Goal: Task Accomplishment & Management: Manage account settings

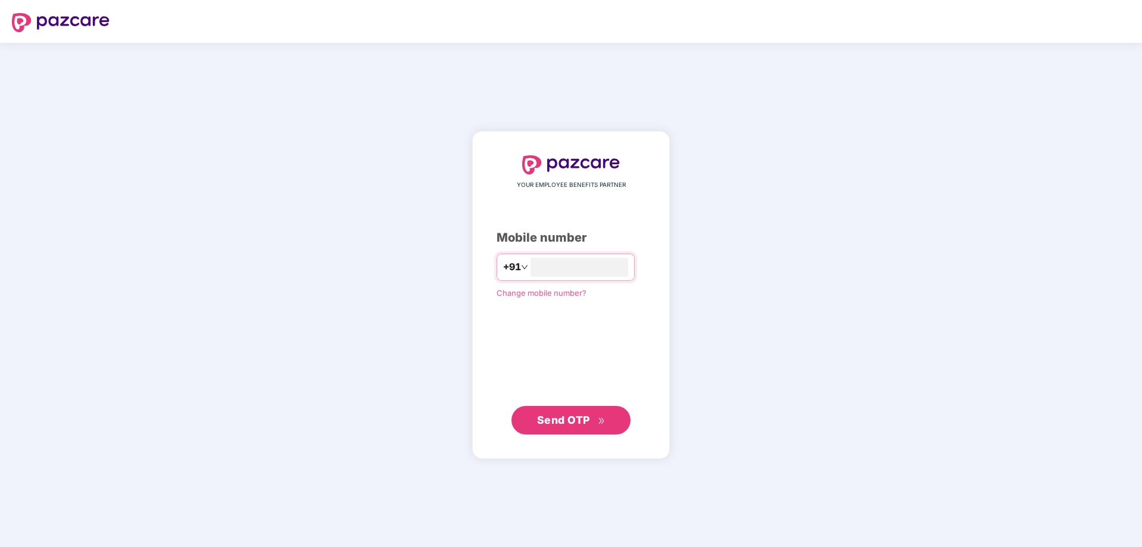
type input "**********"
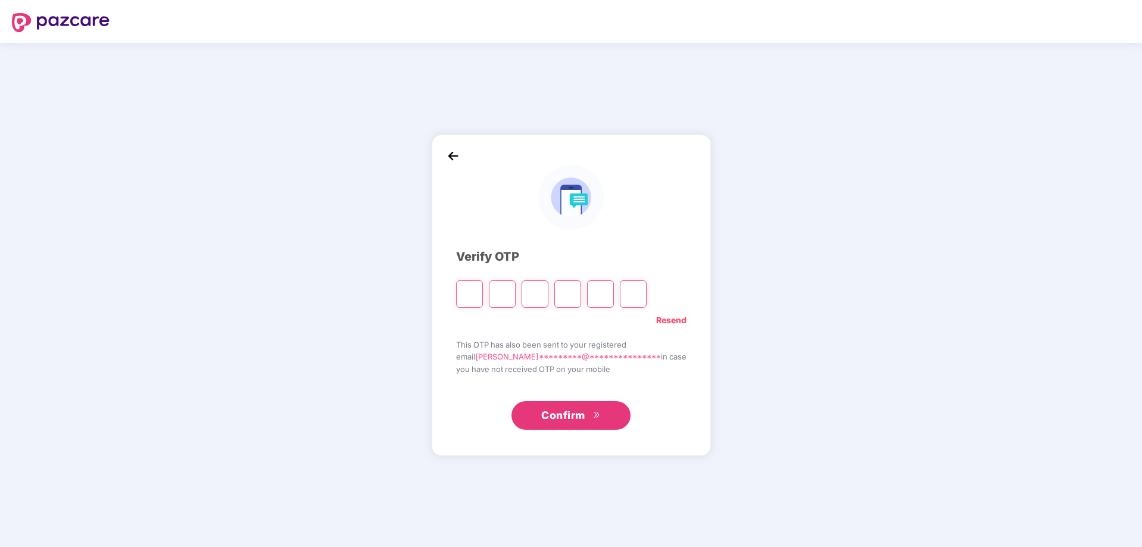
type input "*"
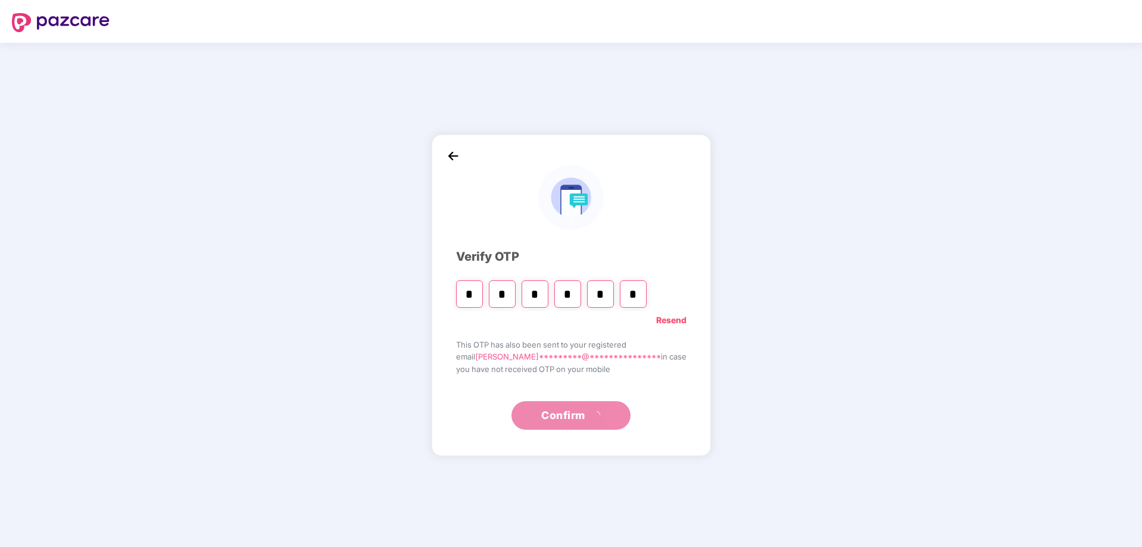
type input "*"
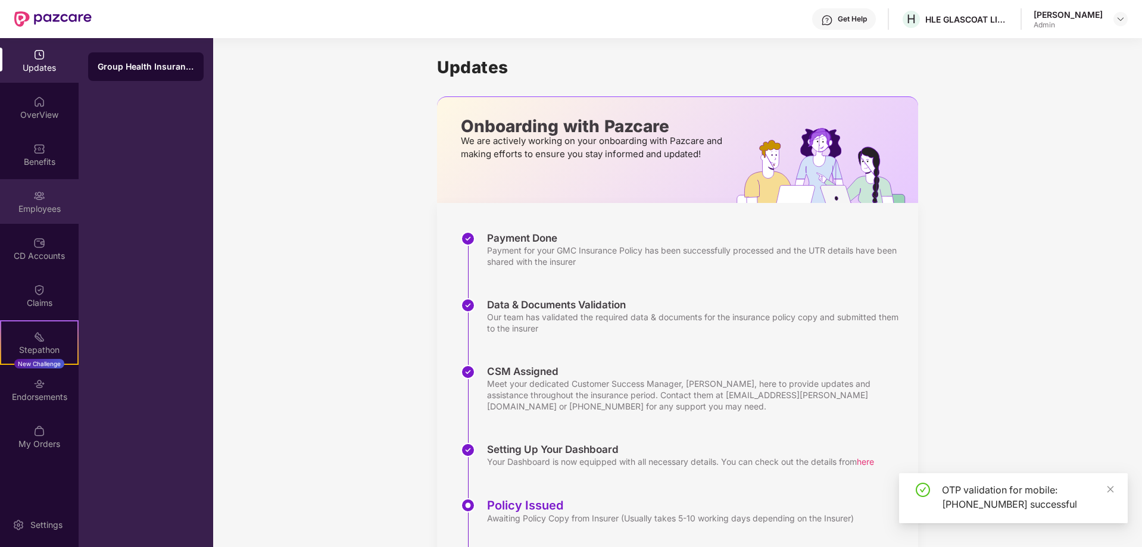
click at [42, 202] on div "Employees" at bounding box center [39, 201] width 79 height 45
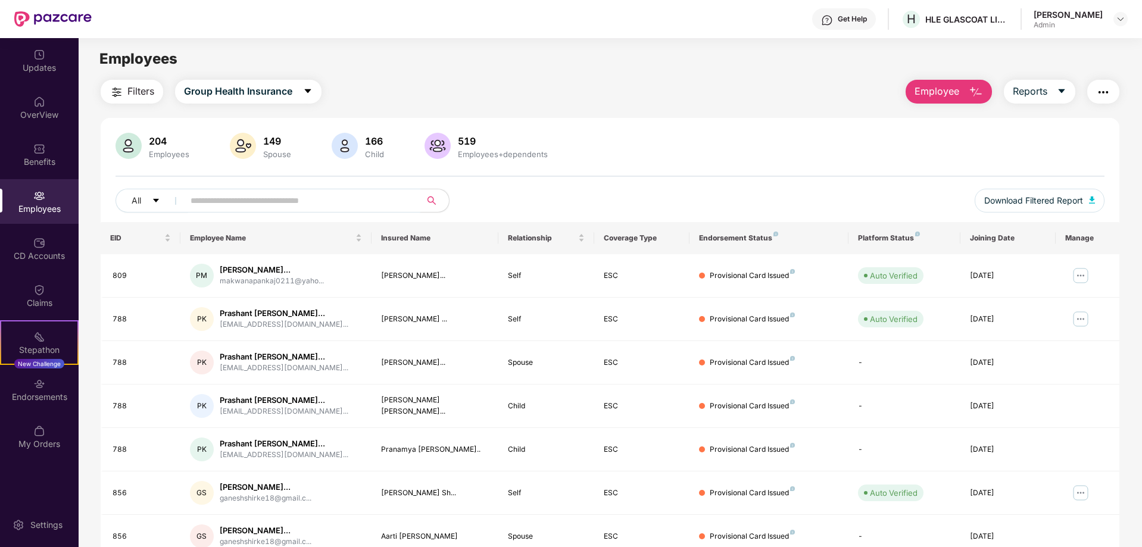
click at [302, 197] on input "text" at bounding box center [298, 201] width 214 height 18
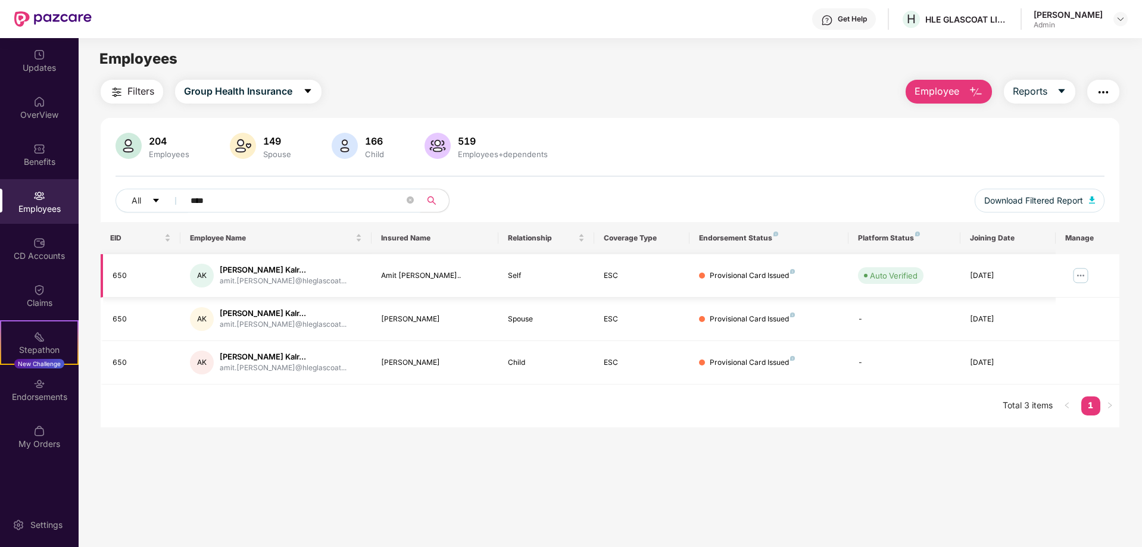
type input "****"
click at [1082, 273] on img at bounding box center [1080, 275] width 19 height 19
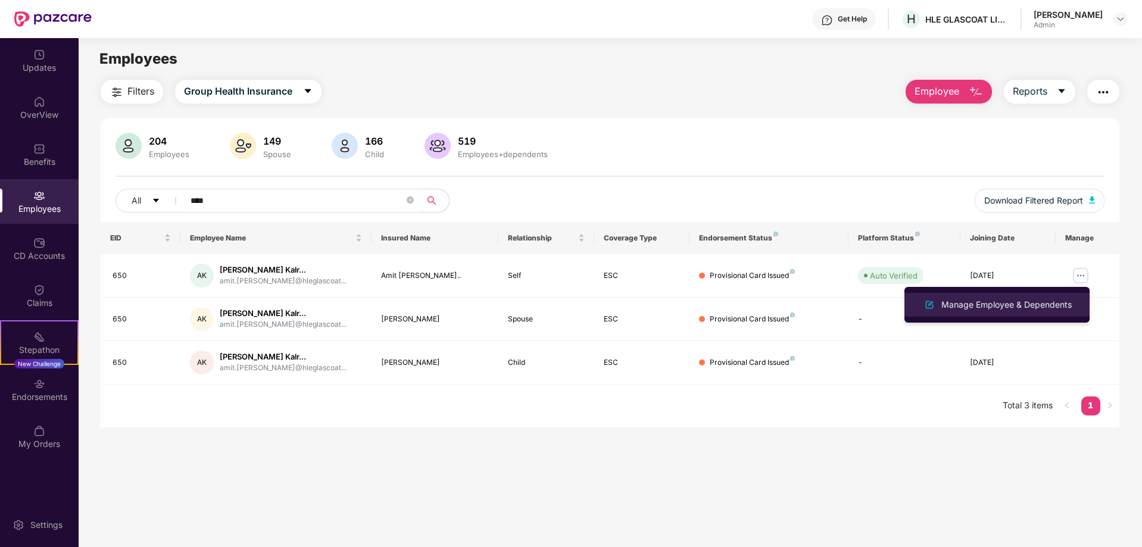
click at [1031, 307] on div "Manage Employee & Dependents" at bounding box center [1006, 304] width 135 height 13
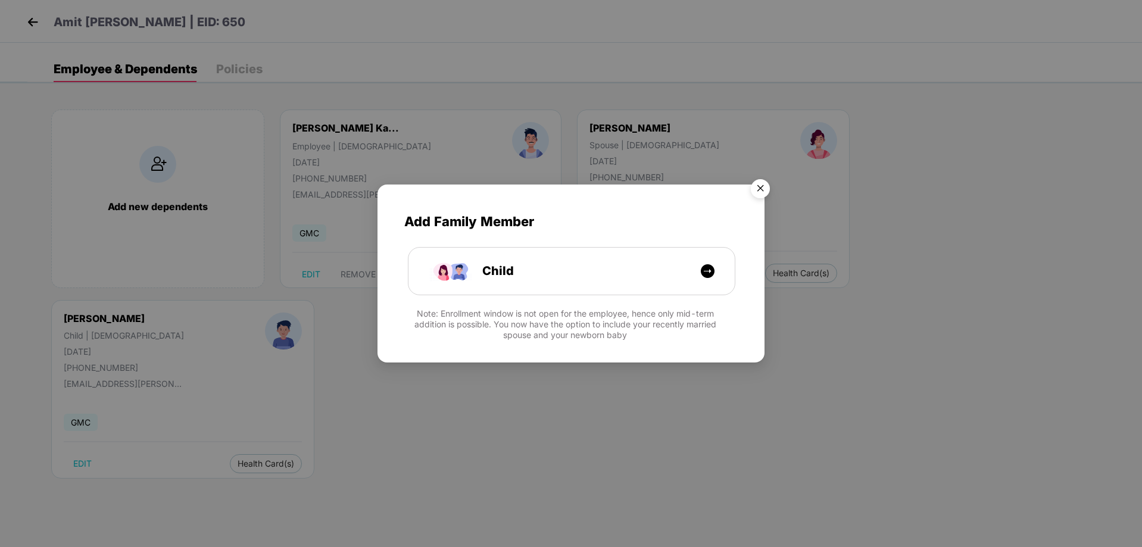
click at [769, 196] on img "Close" at bounding box center [760, 190] width 33 height 33
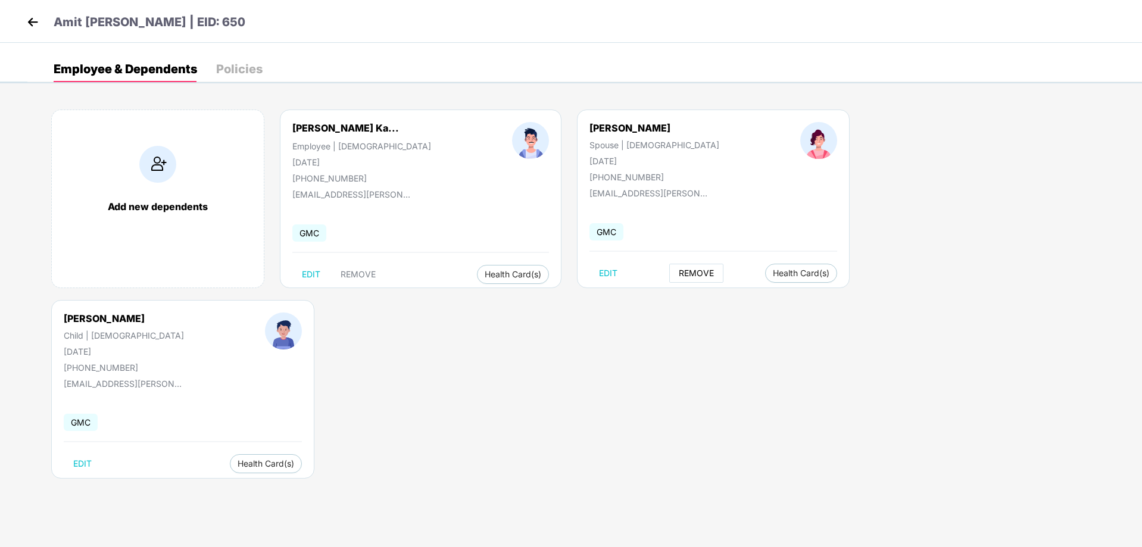
drag, startPoint x: 640, startPoint y: 273, endPoint x: 514, endPoint y: 304, distance: 129.3
click at [645, 364] on body "Amit Jogindernath Kalra | EID: 650 Employee & Dependents Policies Add new depen…" at bounding box center [571, 273] width 1142 height 547
click at [219, 71] on div "Policies" at bounding box center [239, 69] width 46 height 12
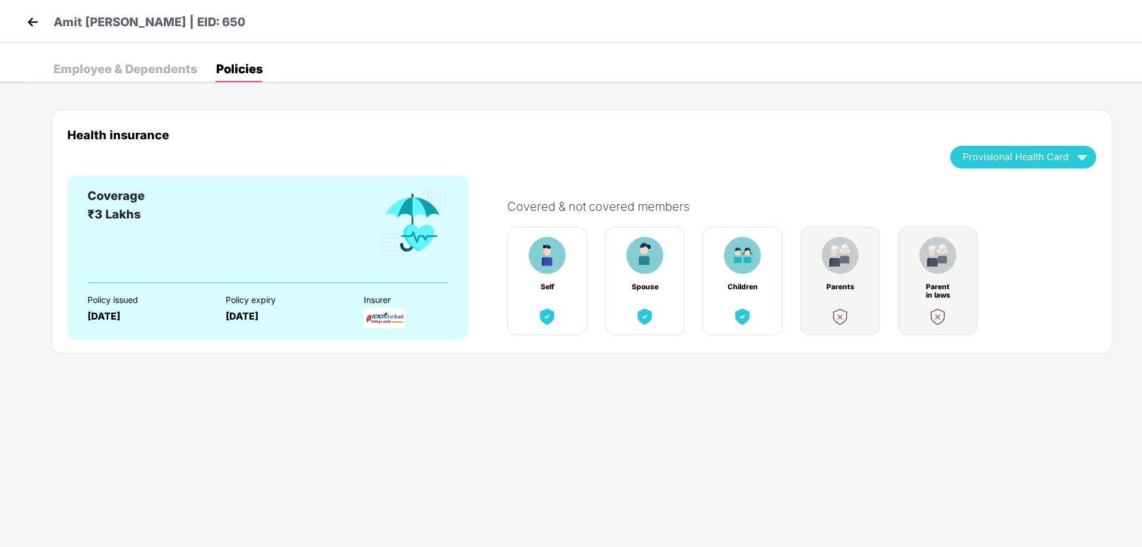
click at [643, 316] on img at bounding box center [644, 316] width 21 height 21
click at [653, 256] on img at bounding box center [644, 255] width 37 height 37
click at [1056, 157] on span "Provisional Health Card" at bounding box center [1016, 157] width 106 height 7
click at [164, 70] on div "Employee & Dependents" at bounding box center [126, 69] width 144 height 12
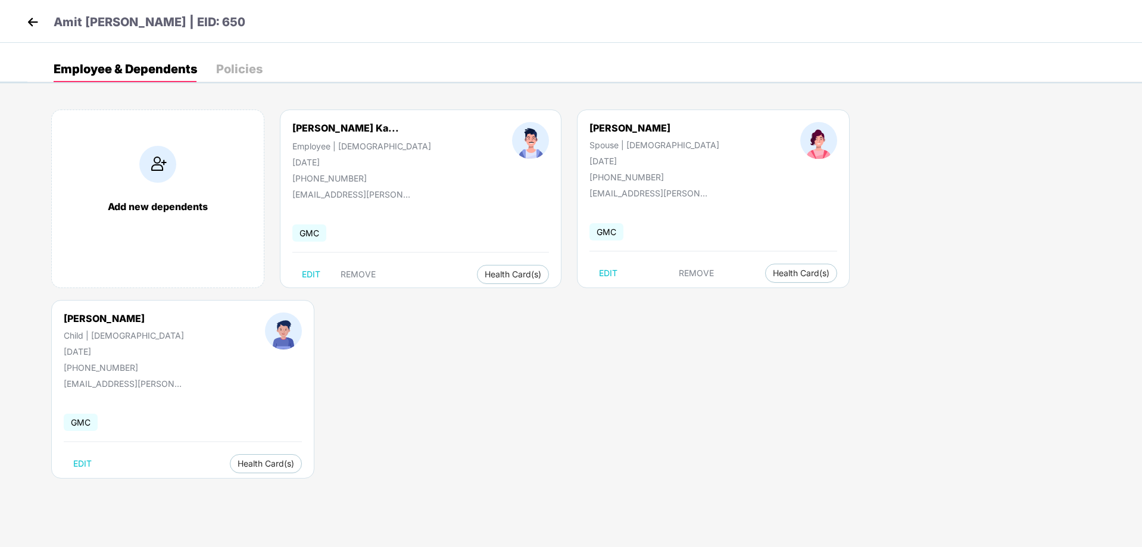
click at [130, 21] on p "Amit Jogindernath Kalra | EID: 650" at bounding box center [150, 22] width 192 height 18
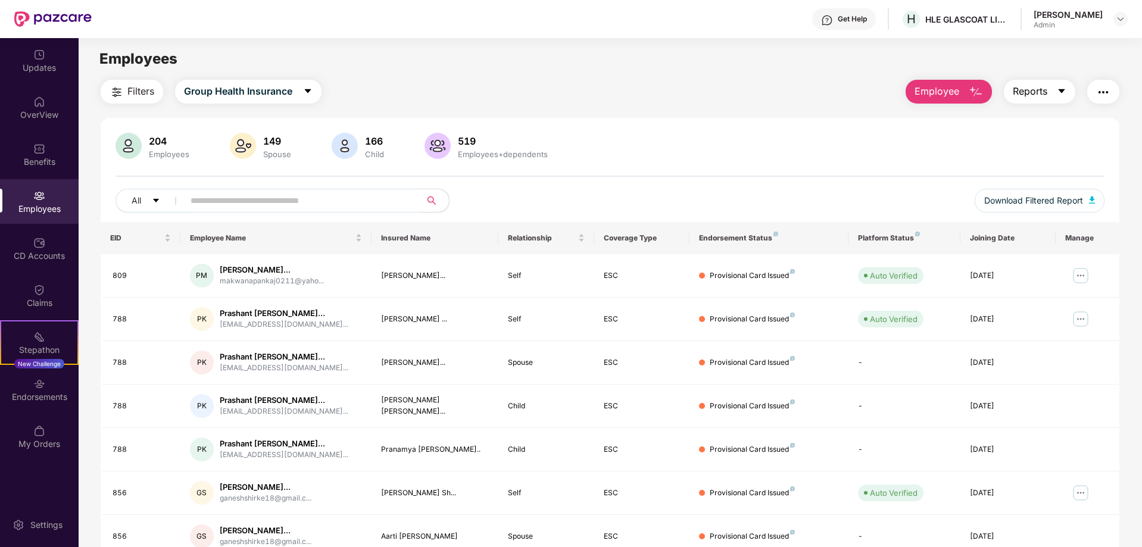
click at [1061, 91] on icon "caret-down" at bounding box center [1061, 91] width 7 height 4
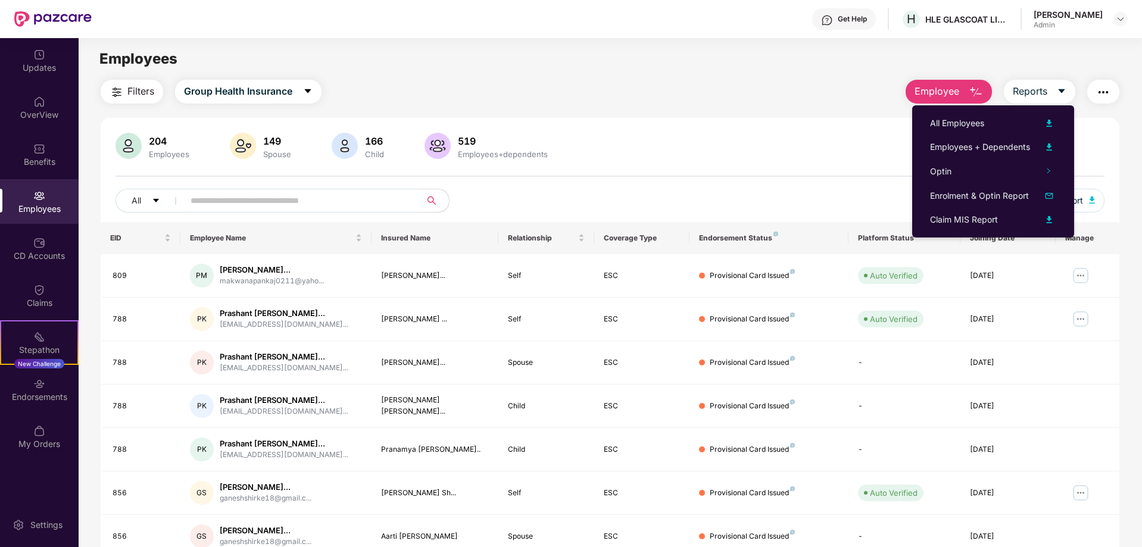
click at [1118, 26] on div "Brijesh Ajitkumar Patel Admin" at bounding box center [1081, 19] width 94 height 21
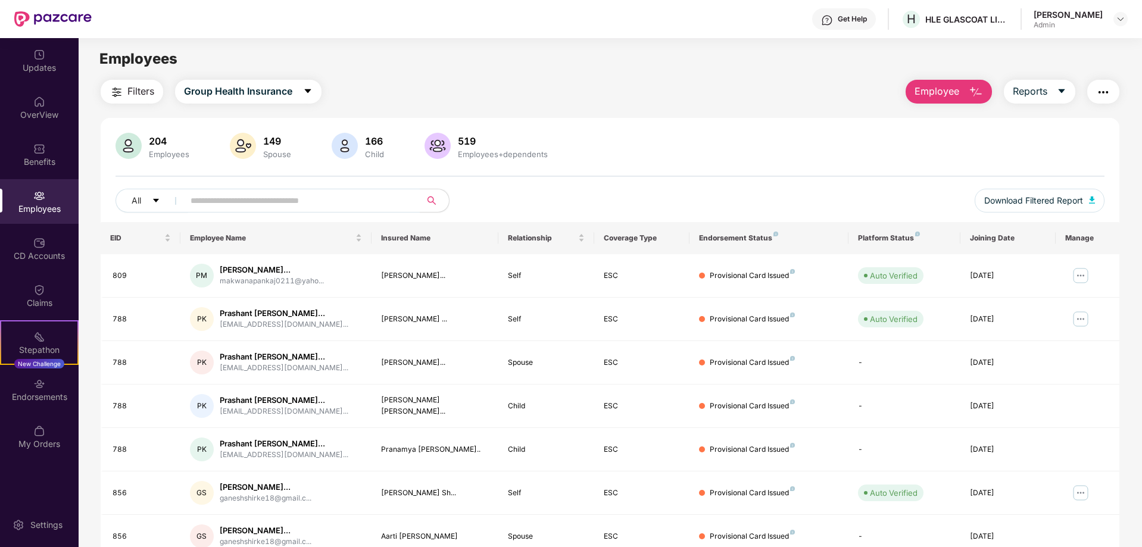
click at [33, 202] on div "Employees" at bounding box center [39, 201] width 79 height 45
click at [161, 198] on button "All" at bounding box center [152, 201] width 73 height 24
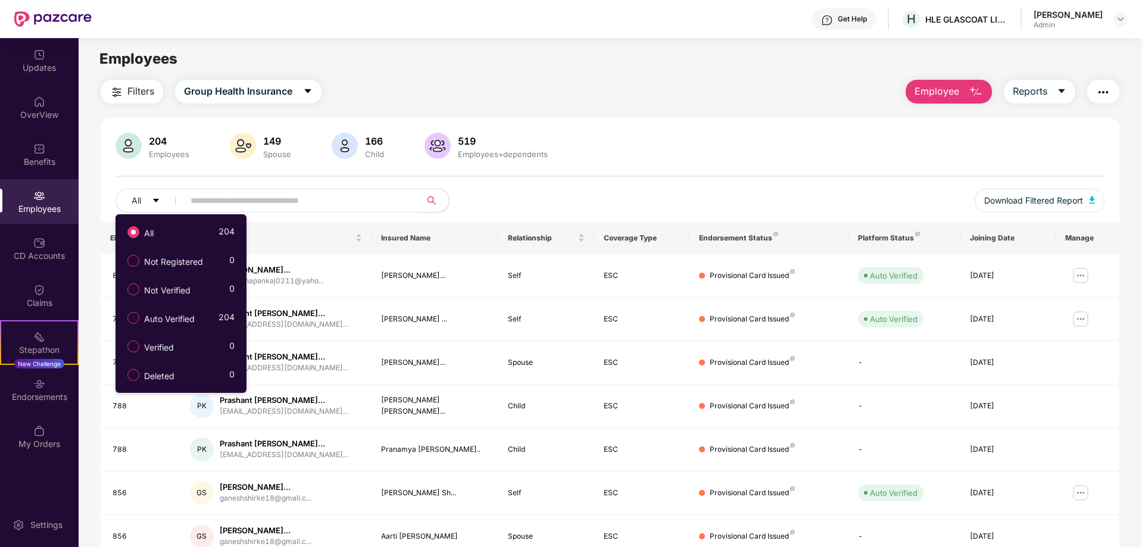
click at [168, 156] on div "Employees" at bounding box center [168, 154] width 45 height 10
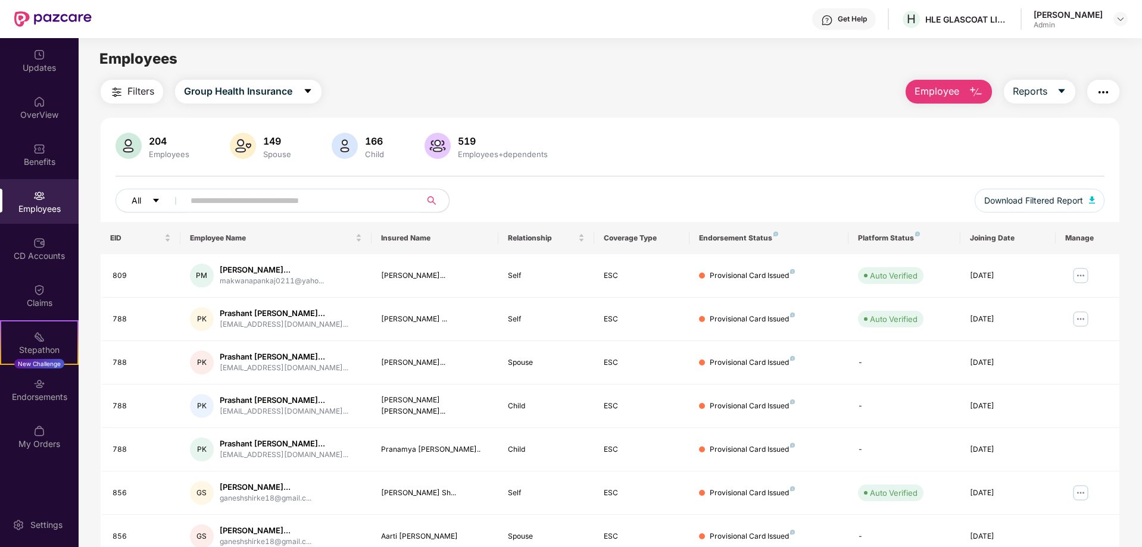
click at [157, 198] on icon "caret-down" at bounding box center [156, 201] width 8 height 8
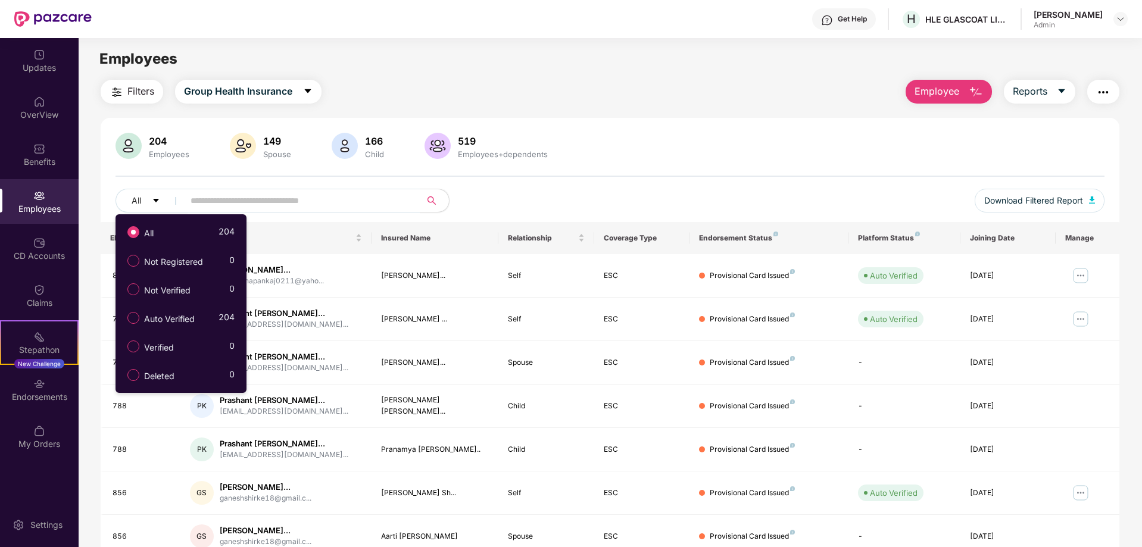
click at [138, 83] on button "Filters" at bounding box center [132, 92] width 63 height 24
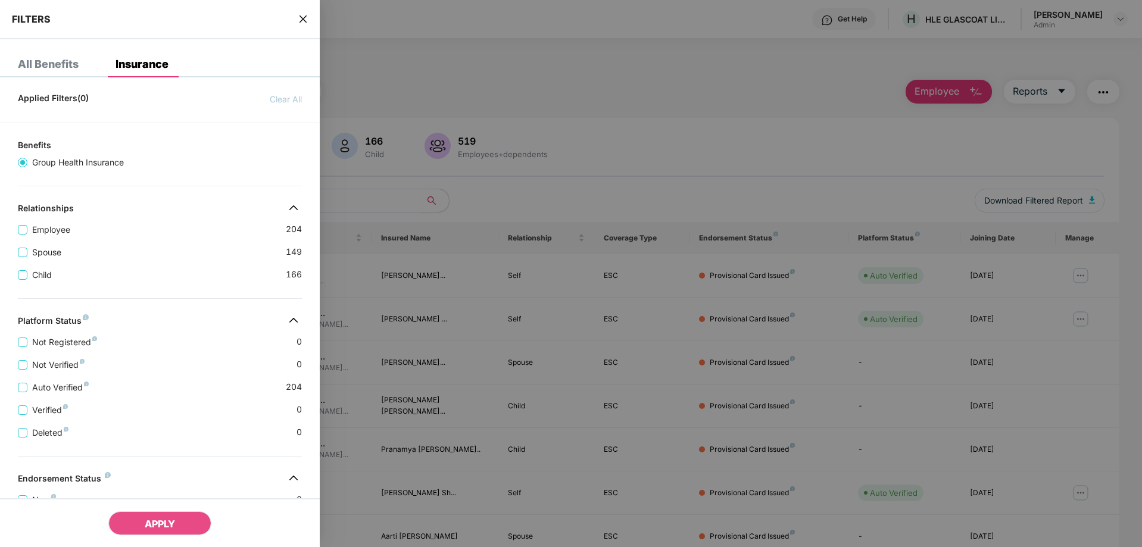
click at [298, 19] on div "FILTERS" at bounding box center [160, 19] width 320 height 39
click at [308, 18] on div "FILTERS" at bounding box center [160, 19] width 320 height 39
click at [304, 16] on icon "close" at bounding box center [303, 19] width 10 height 10
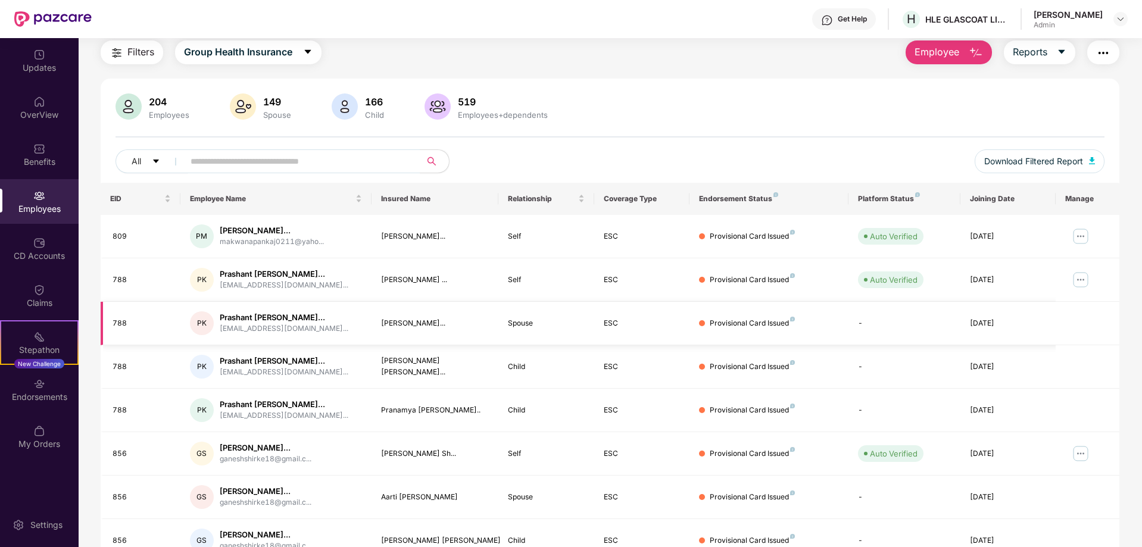
scroll to position [60, 0]
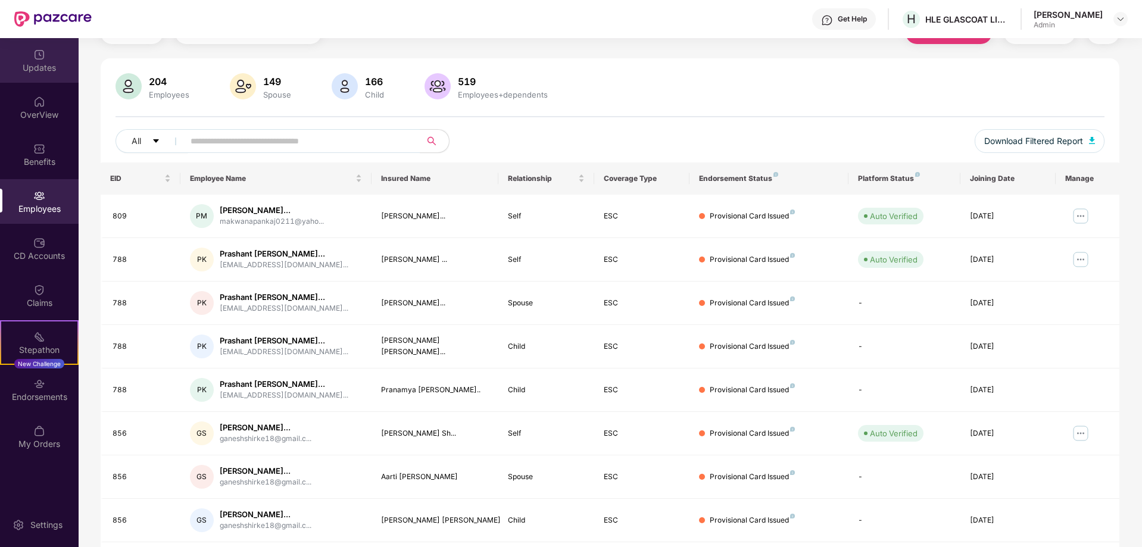
click at [44, 57] on img at bounding box center [39, 55] width 12 height 12
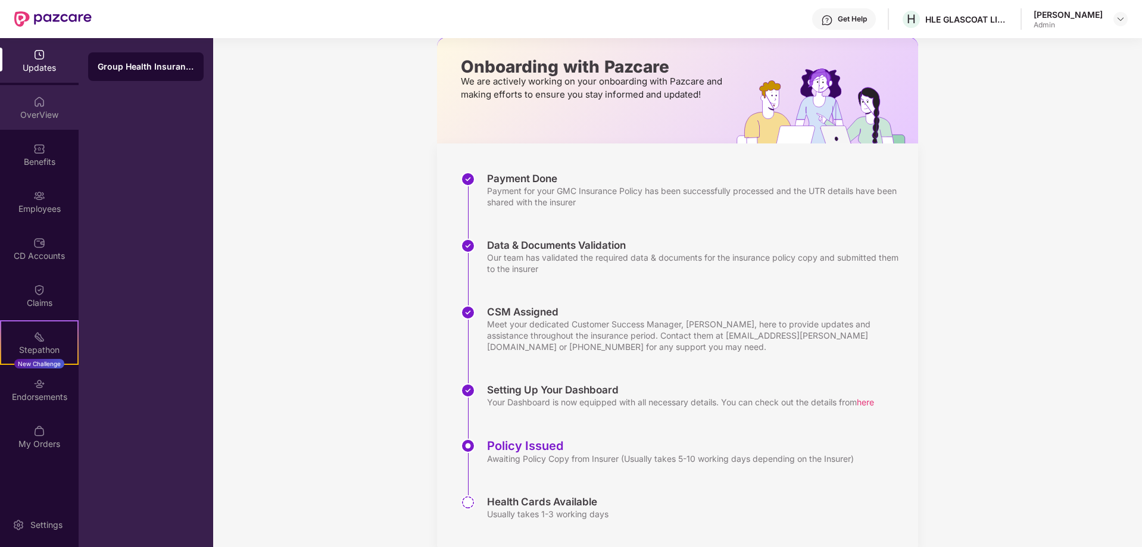
click at [42, 103] on img at bounding box center [39, 102] width 12 height 12
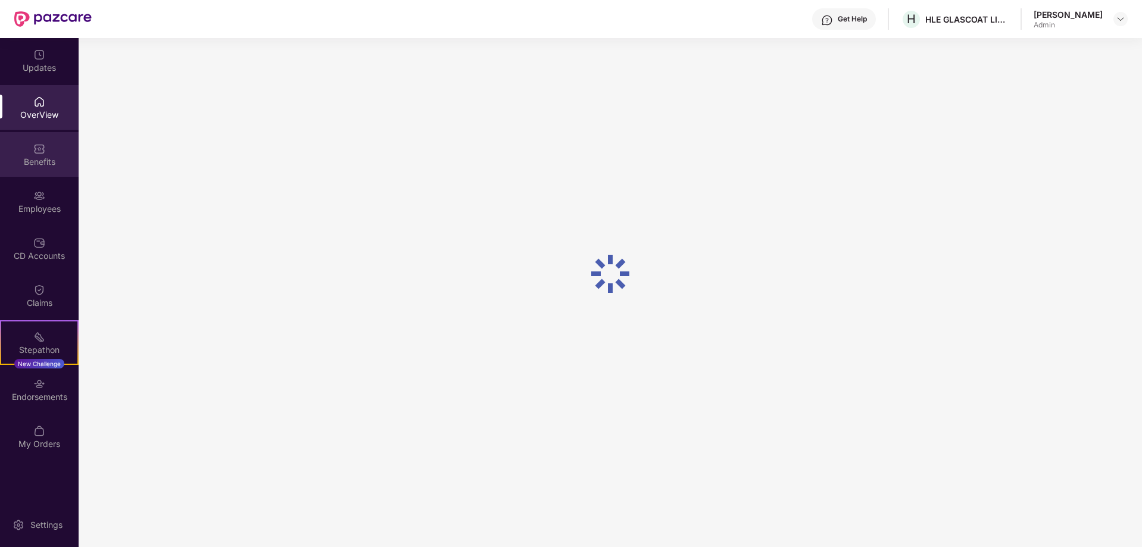
scroll to position [38, 0]
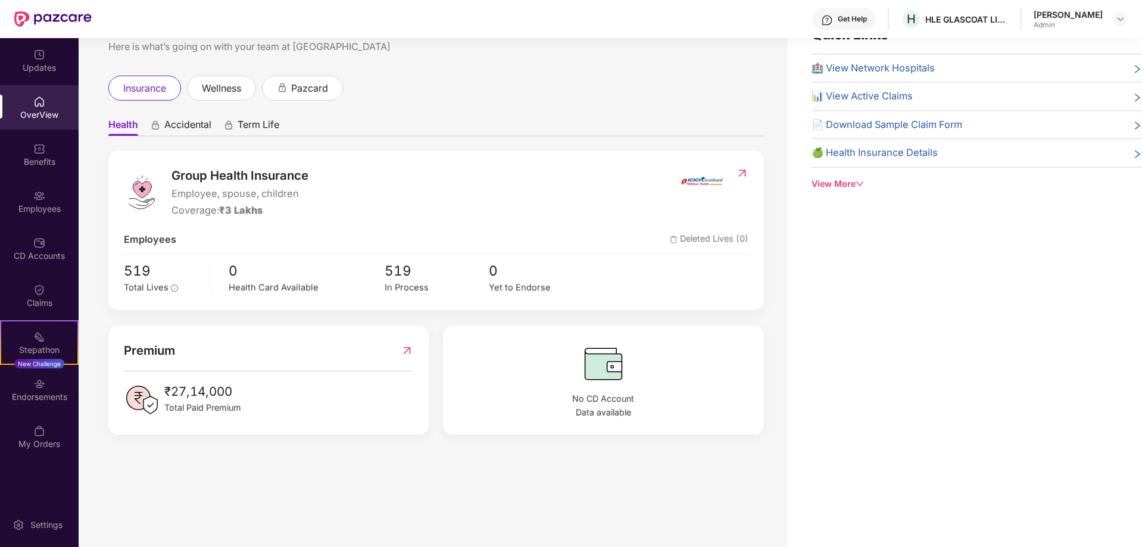
click at [45, 197] on div "Employees" at bounding box center [39, 201] width 79 height 45
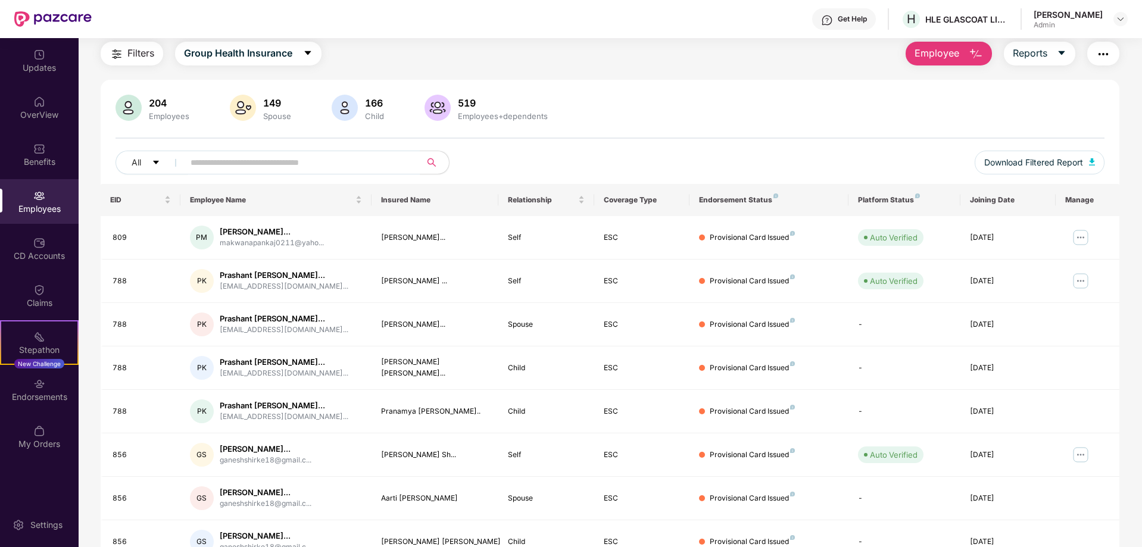
scroll to position [60, 0]
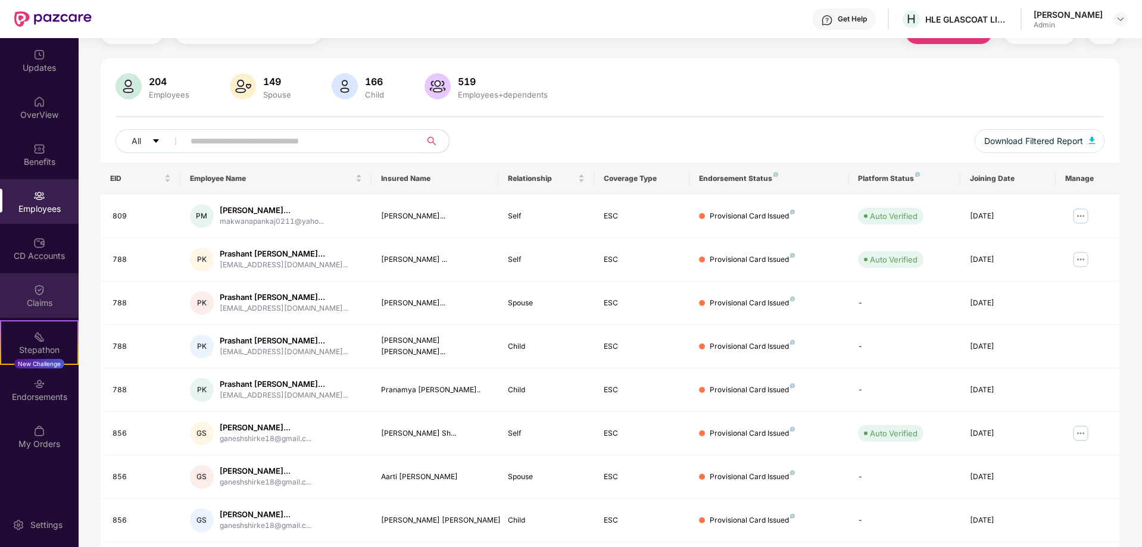
click at [39, 294] on img at bounding box center [39, 290] width 12 height 12
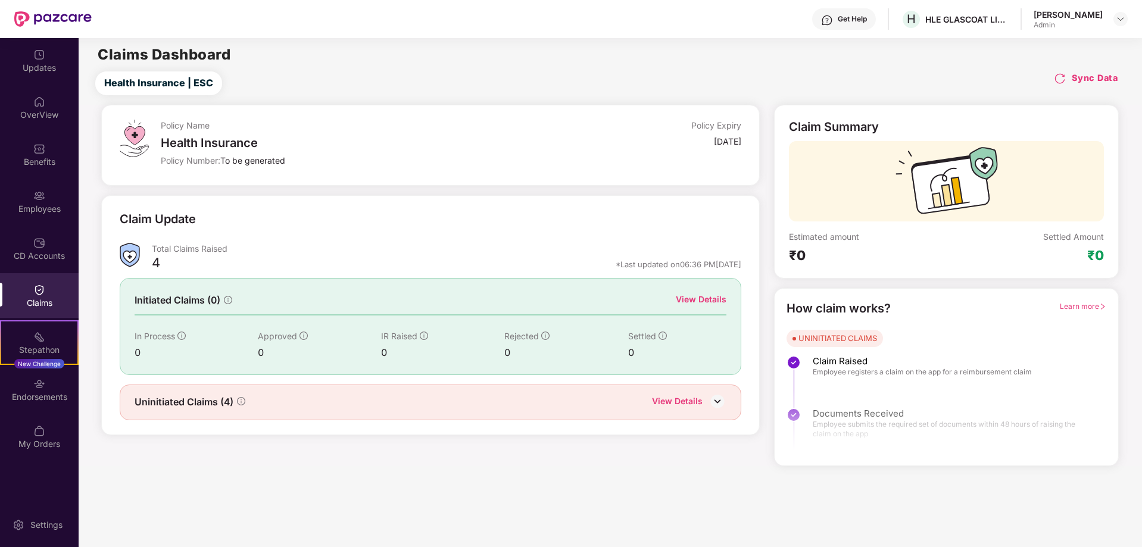
click at [707, 403] on div "View Details" at bounding box center [689, 402] width 74 height 15
click at [716, 401] on img at bounding box center [718, 401] width 18 height 18
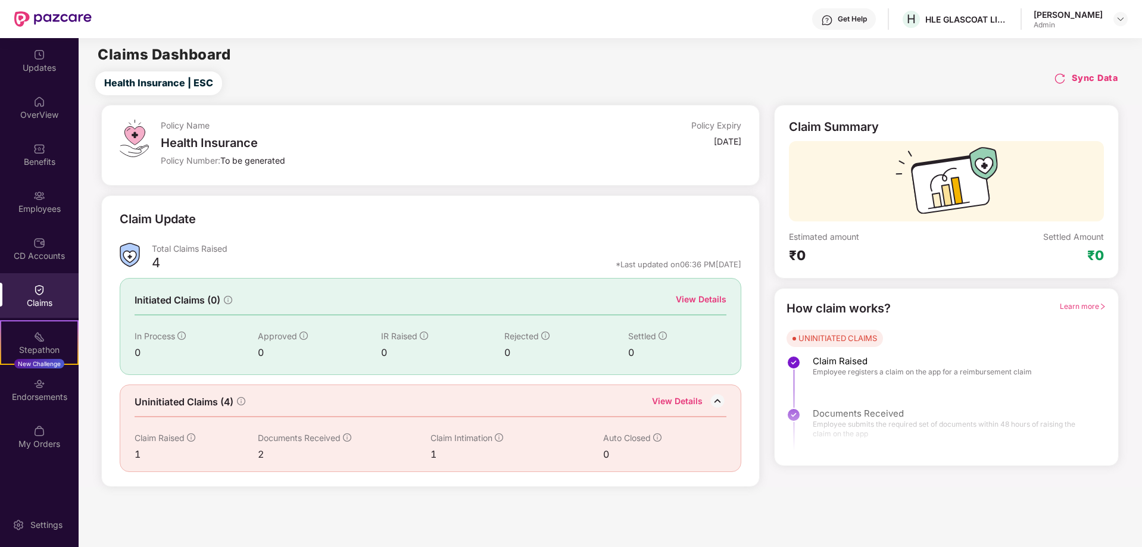
click at [139, 456] on div "1" at bounding box center [196, 454] width 123 height 15
click at [207, 404] on span "Uninitiated Claims (4)" at bounding box center [184, 402] width 99 height 15
click at [264, 446] on div "Documents Received 2" at bounding box center [344, 447] width 173 height 30
click at [854, 338] on div "UNINITIATED CLAIMS" at bounding box center [838, 338] width 79 height 12
click at [841, 26] on div "Get Help" at bounding box center [844, 18] width 64 height 21
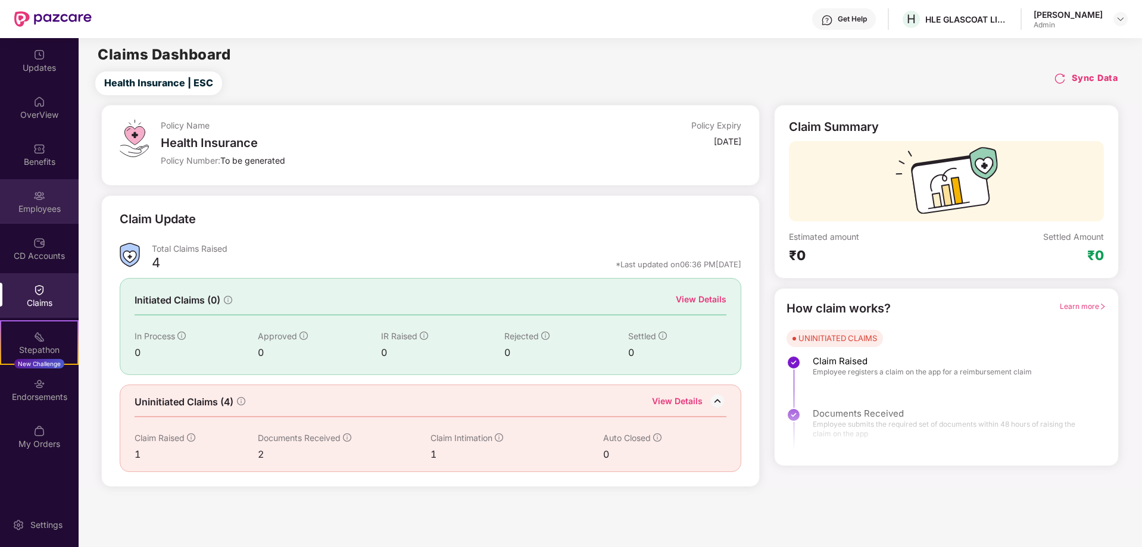
click at [39, 202] on div "Employees" at bounding box center [39, 201] width 79 height 45
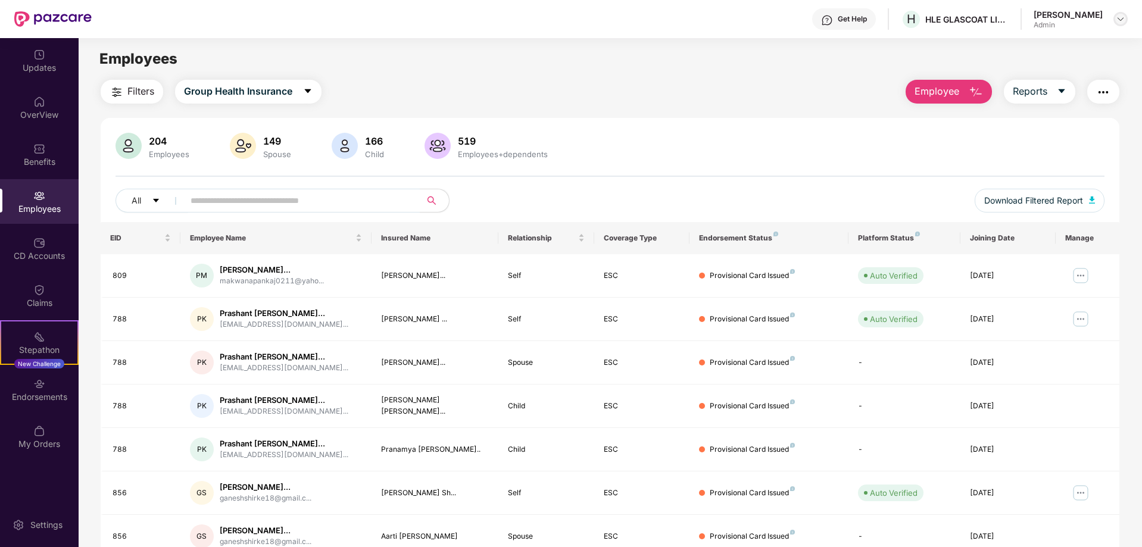
click at [1119, 14] on div at bounding box center [1121, 19] width 14 height 14
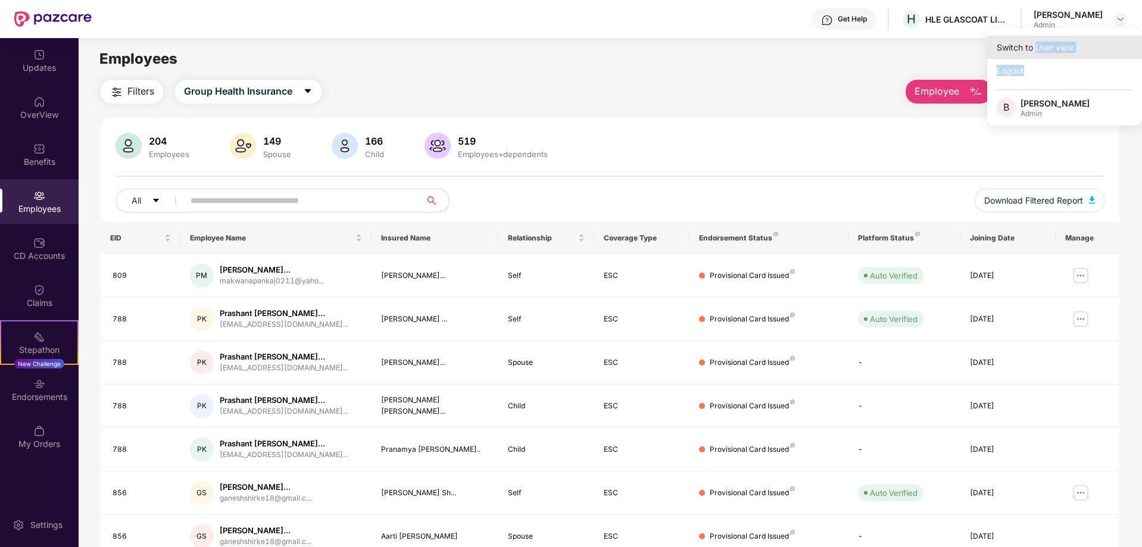
drag, startPoint x: 1036, startPoint y: 43, endPoint x: 1101, endPoint y: 58, distance: 66.6
click at [1101, 58] on div "Switch to User view" at bounding box center [1064, 47] width 155 height 23
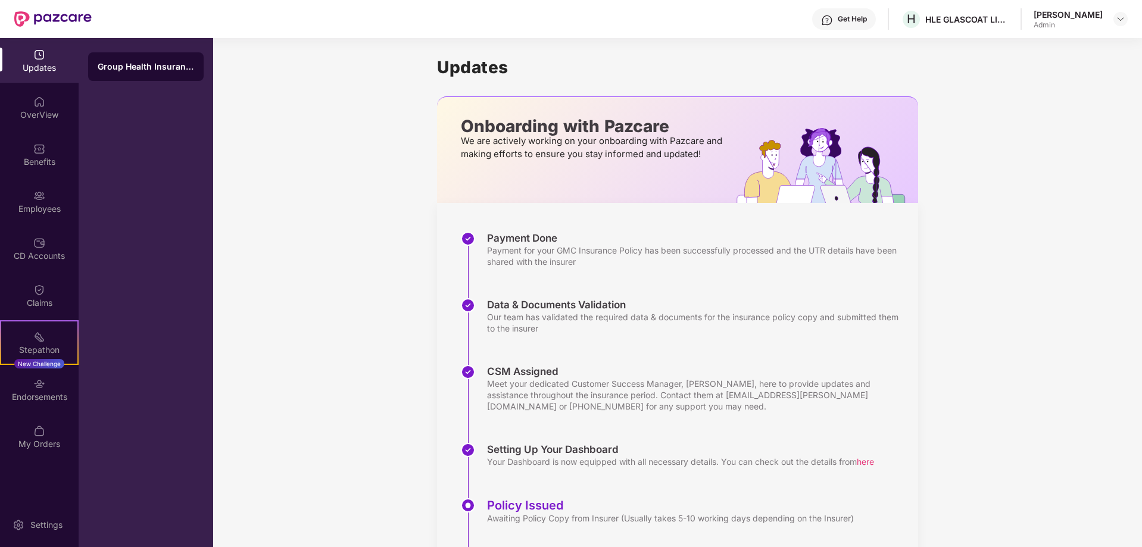
click at [1067, 17] on div "[PERSON_NAME]" at bounding box center [1068, 14] width 69 height 11
click at [1108, 15] on div "[PERSON_NAME] Admin" at bounding box center [1081, 19] width 94 height 21
click at [1114, 18] on div at bounding box center [1121, 19] width 14 height 14
click at [1027, 72] on div "Logout" at bounding box center [1064, 70] width 155 height 23
